Goal: Information Seeking & Learning: Learn about a topic

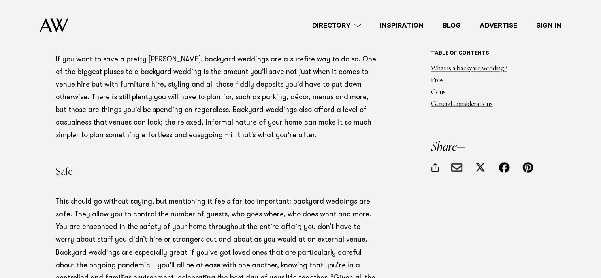
scroll to position [1257, 0]
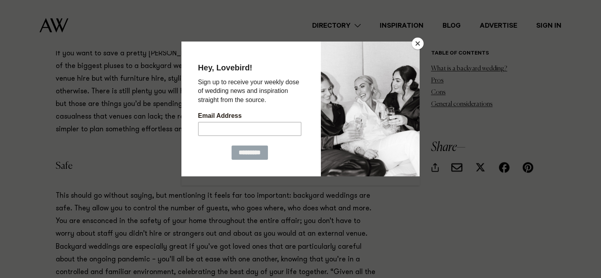
drag, startPoint x: 417, startPoint y: 43, endPoint x: 153, endPoint y: 111, distance: 272.5
click at [417, 43] on button "Close" at bounding box center [418, 44] width 12 height 12
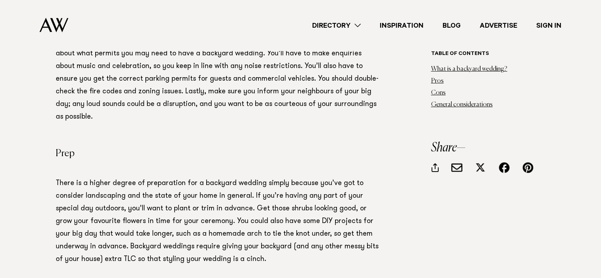
scroll to position [2402, 0]
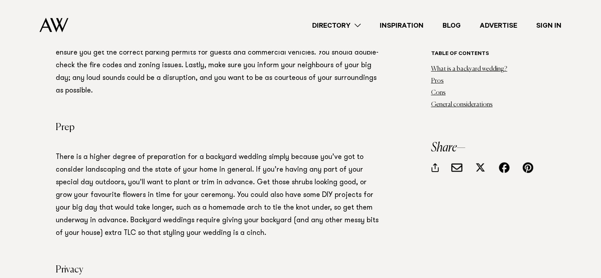
click at [451, 19] on div "Directory Hair & Makeup Flowers Venues Cakes & Sweets" at bounding box center [318, 25] width 487 height 51
click at [452, 22] on link "Blog" at bounding box center [451, 25] width 37 height 11
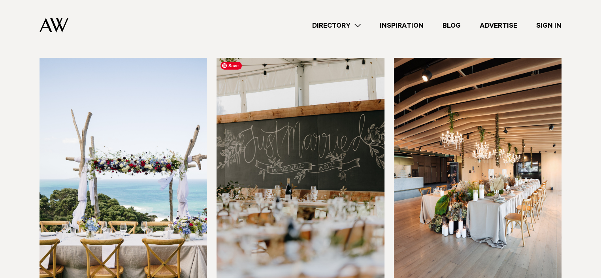
scroll to position [328, 0]
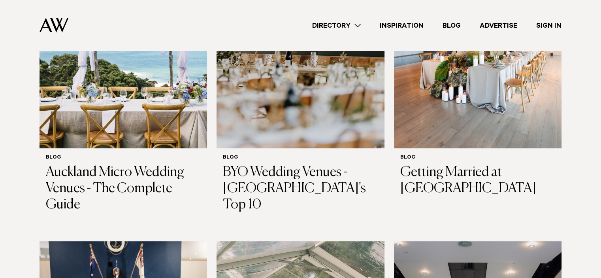
click at [283, 104] on img at bounding box center [299, 35] width 167 height 225
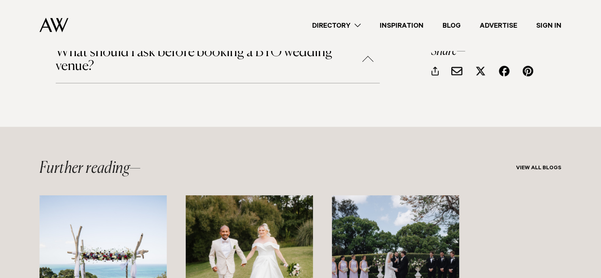
scroll to position [5095, 0]
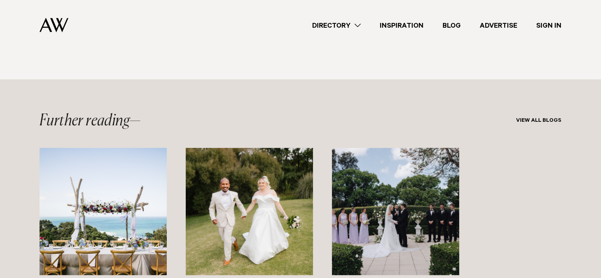
click at [336, 21] on link "Directory" at bounding box center [337, 25] width 68 height 11
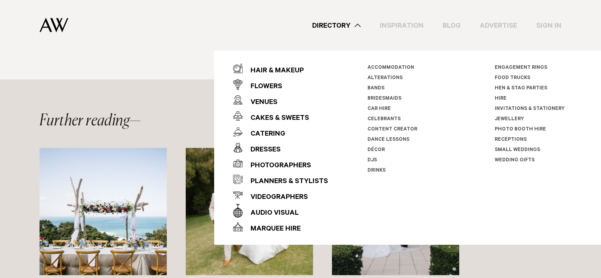
click at [382, 113] on li "Car Hire" at bounding box center [411, 109] width 88 height 10
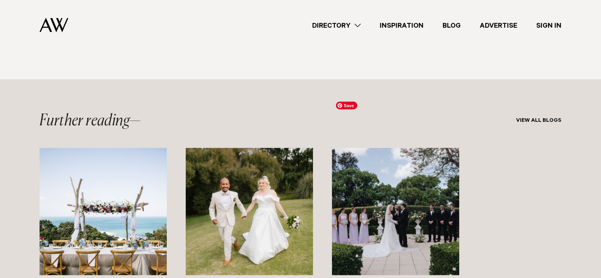
click at [382, 148] on img "3 / 3" at bounding box center [395, 211] width 127 height 127
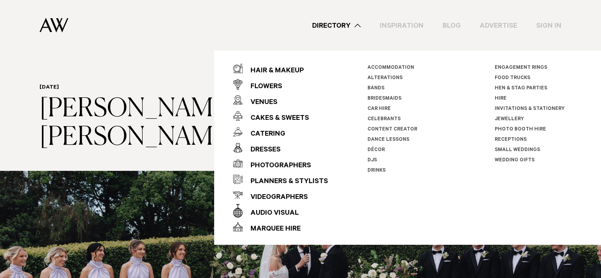
click at [379, 118] on link "Celebrants" at bounding box center [383, 120] width 33 height 6
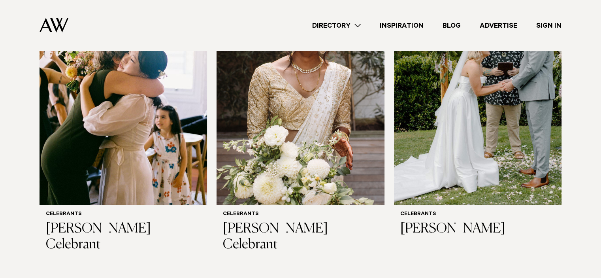
scroll to position [197, 0]
